Goal: Find specific page/section: Find specific page/section

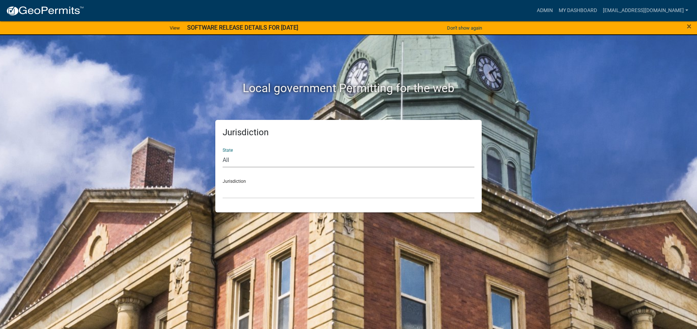
click at [229, 158] on select "All [US_STATE] [US_STATE] [US_STATE] [US_STATE] [US_STATE] [US_STATE] [US_STATE…" at bounding box center [349, 159] width 252 height 15
select select "[US_STATE]"
click at [223, 152] on select "All [US_STATE] [US_STATE] [US_STATE] [US_STATE] [US_STATE] [US_STATE] [US_STATE…" at bounding box center [349, 159] width 252 height 15
click at [228, 179] on div "Jurisdiction City of [GEOGRAPHIC_DATA], [US_STATE] City of [GEOGRAPHIC_DATA], […" at bounding box center [349, 185] width 252 height 25
click at [229, 182] on div "Jurisdiction City of [GEOGRAPHIC_DATA], [US_STATE] City of [GEOGRAPHIC_DATA], […" at bounding box center [349, 185] width 252 height 25
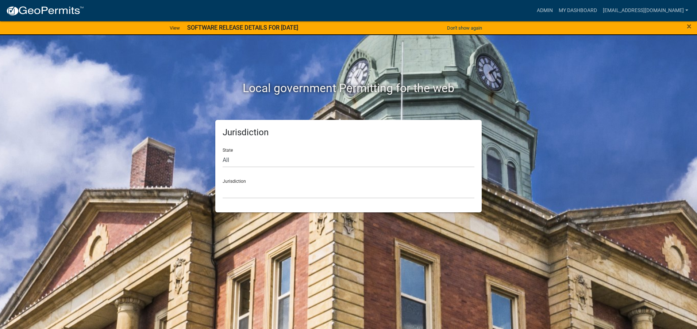
click at [234, 181] on div "Jurisdiction City of [GEOGRAPHIC_DATA], [US_STATE] City of [GEOGRAPHIC_DATA], […" at bounding box center [349, 185] width 252 height 25
click at [236, 193] on select "City of [GEOGRAPHIC_DATA], [US_STATE] City of [GEOGRAPHIC_DATA], [US_STATE] Cit…" at bounding box center [349, 190] width 252 height 15
